Goal: Use online tool/utility: Utilize a website feature to perform a specific function

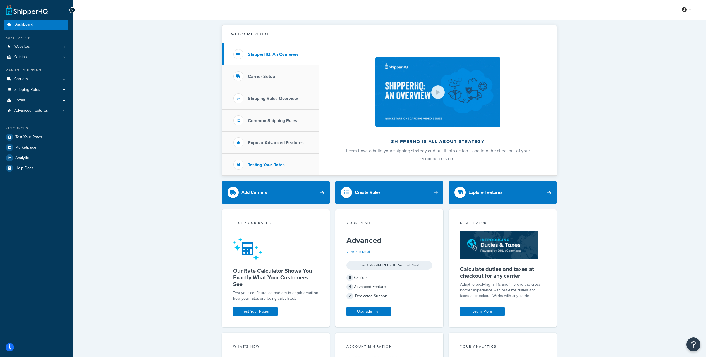
click at [271, 165] on h3 "Testing Your Rates" at bounding box center [266, 164] width 37 height 5
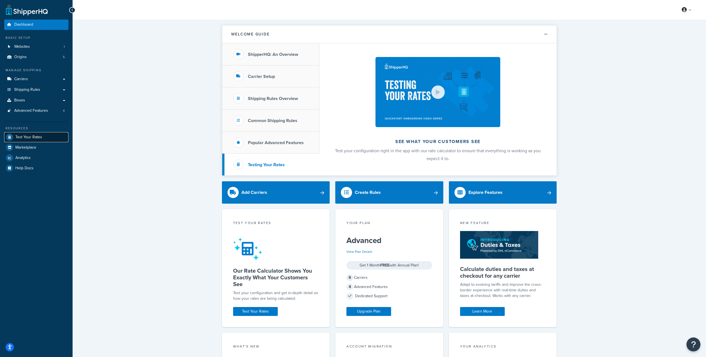
click at [39, 135] on span "Test Your Rates" at bounding box center [28, 137] width 27 height 5
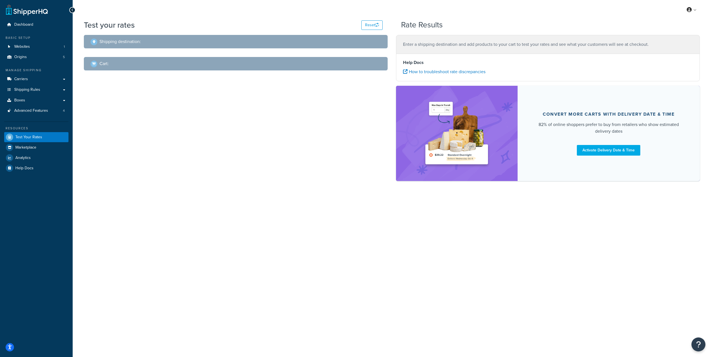
select select "[GEOGRAPHIC_DATA]"
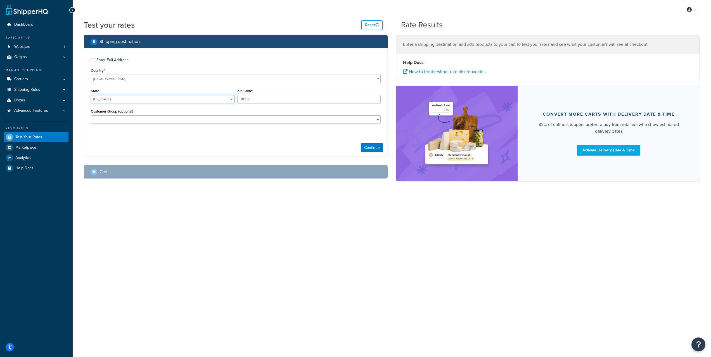
click at [230, 99] on select "[US_STATE] [US_STATE] [US_STATE] [US_STATE] [US_STATE] Armed Forces Americas Ar…" at bounding box center [163, 99] width 144 height 8
click at [375, 150] on button "Continue" at bounding box center [372, 147] width 22 height 9
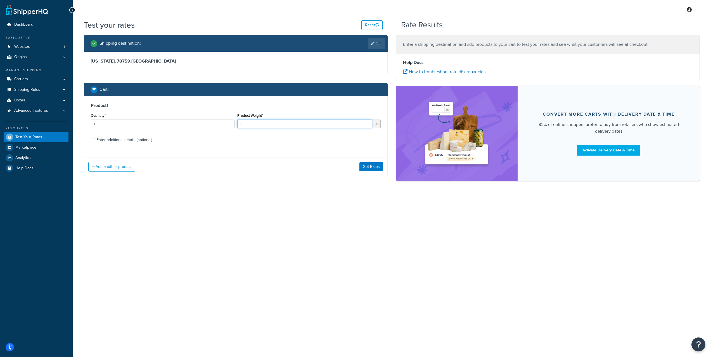
click at [266, 124] on input "1" at bounding box center [304, 124] width 135 height 8
click at [116, 164] on button "Add another product" at bounding box center [111, 166] width 47 height 9
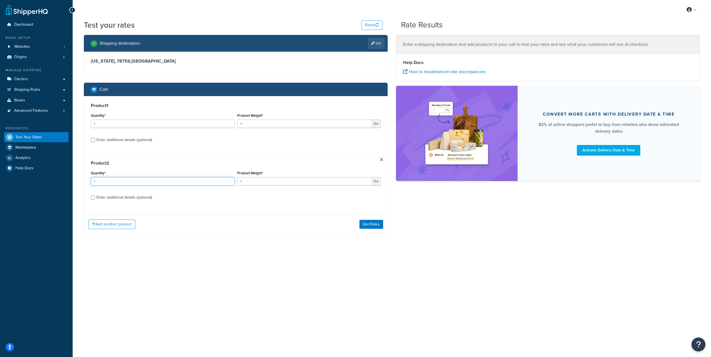
click at [121, 182] on input "1" at bounding box center [163, 181] width 144 height 8
click at [260, 182] on input "1" at bounding box center [304, 181] width 135 height 8
click at [370, 225] on button "Get Rates" at bounding box center [371, 224] width 24 height 9
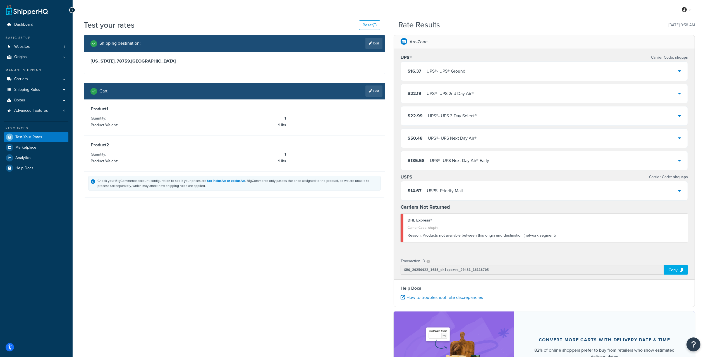
click at [441, 74] on div "UPS® - UPS® Ground" at bounding box center [446, 71] width 39 height 8
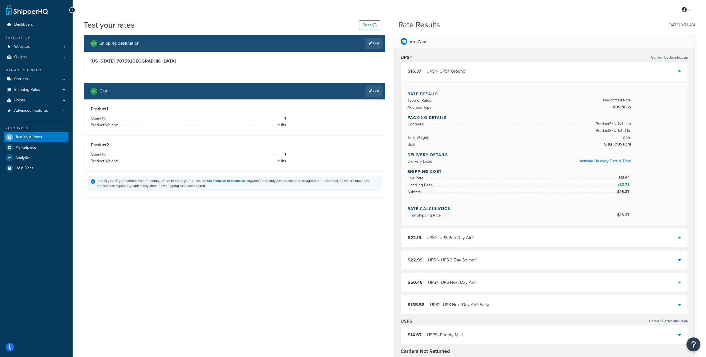
click at [479, 71] on div "$16.37 UPS® - UPS® Ground" at bounding box center [544, 71] width 287 height 19
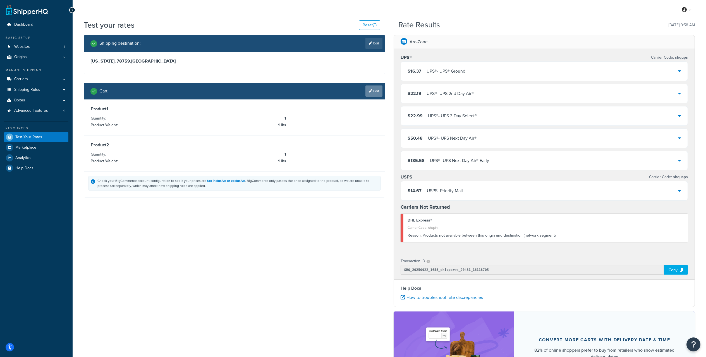
click at [376, 90] on link "Edit" at bounding box center [374, 90] width 17 height 11
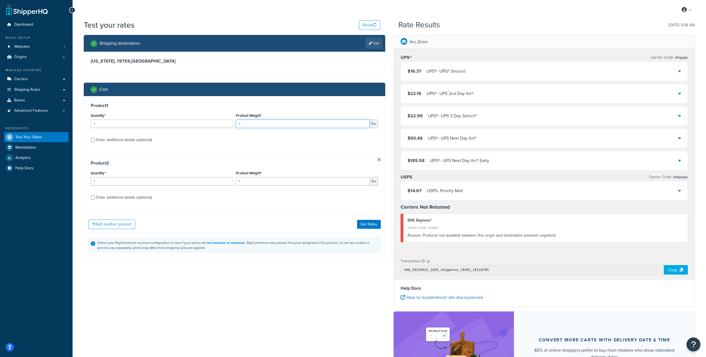
click at [297, 126] on input "1" at bounding box center [303, 124] width 134 height 8
type input "0.10"
click at [266, 182] on input "1" at bounding box center [303, 181] width 134 height 8
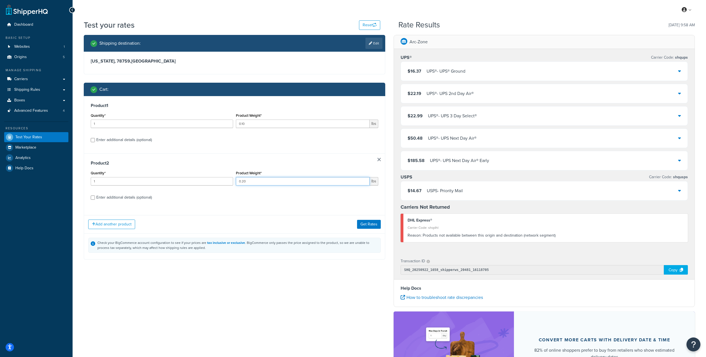
type input "0.20"
click at [349, 204] on div "Product 2 Quantity* 1 Product Weight* 0.20 lbs Enter additional details (option…" at bounding box center [234, 182] width 301 height 58
click at [366, 221] on button "Get Rates" at bounding box center [369, 224] width 24 height 9
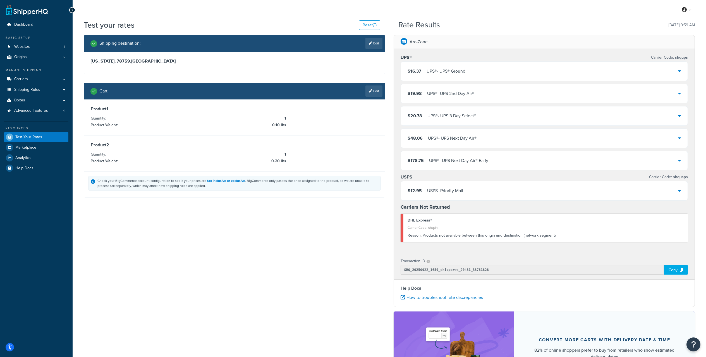
click at [496, 72] on div "$16.37 UPS® - UPS® Ground" at bounding box center [544, 71] width 287 height 19
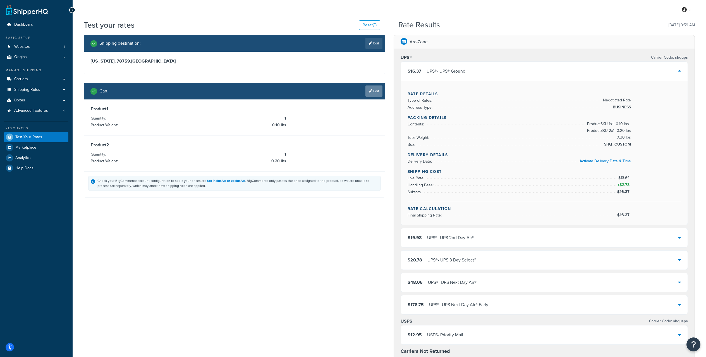
click at [373, 89] on link "Edit" at bounding box center [374, 90] width 17 height 11
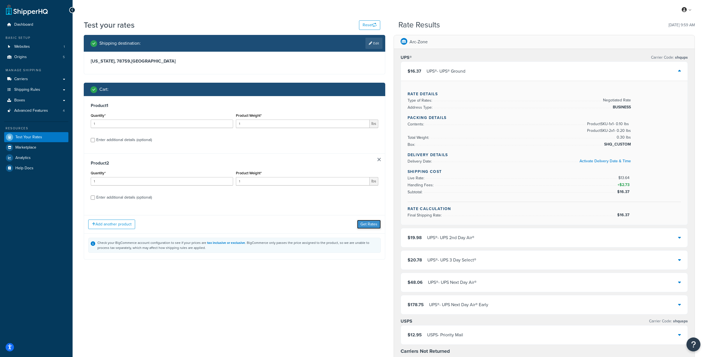
click at [373, 225] on button "Get Rates" at bounding box center [369, 224] width 24 height 9
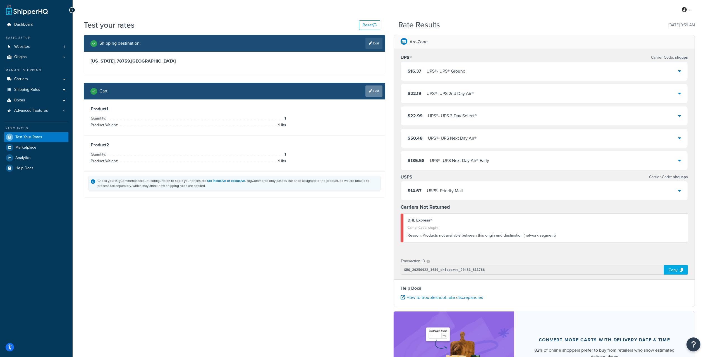
click at [375, 90] on link "Edit" at bounding box center [374, 90] width 17 height 11
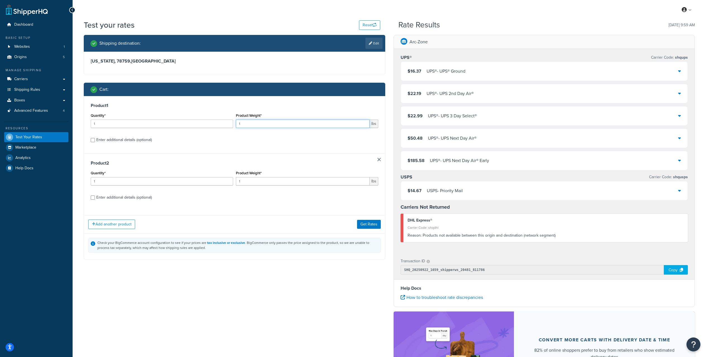
click at [302, 125] on input "1" at bounding box center [303, 124] width 134 height 8
type input "0.10"
click at [287, 182] on input "1" at bounding box center [303, 181] width 134 height 8
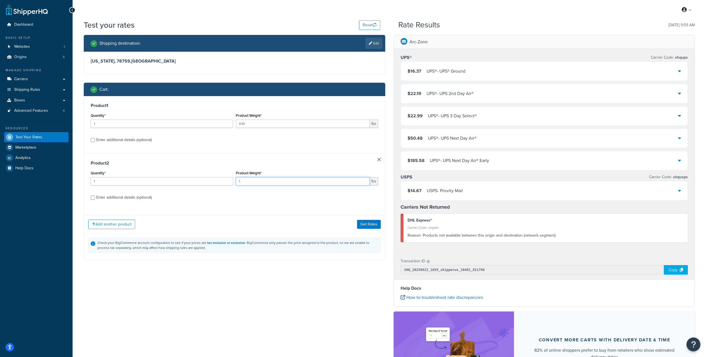
click at [287, 182] on input "1" at bounding box center [303, 181] width 134 height 8
type input "0.20"
click at [323, 209] on div "Product 2 Quantity* 1 Product Weight* 0.20 lbs Enter additional details (option…" at bounding box center [234, 182] width 301 height 58
click at [373, 225] on button "Get Rates" at bounding box center [369, 224] width 24 height 9
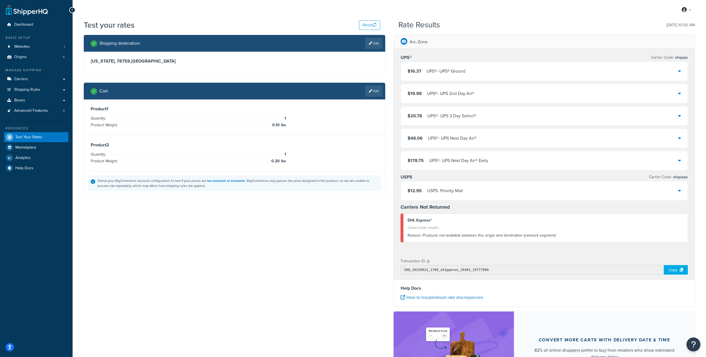
click at [446, 194] on div "USPS - Priority Mail" at bounding box center [445, 191] width 36 height 8
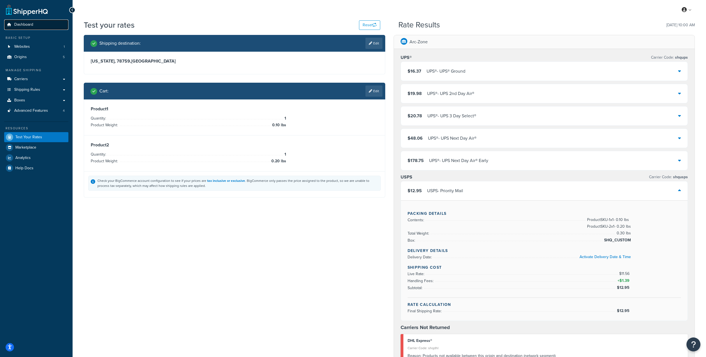
click at [25, 25] on span "Dashboard" at bounding box center [23, 24] width 19 height 5
